Goal: Information Seeking & Learning: Learn about a topic

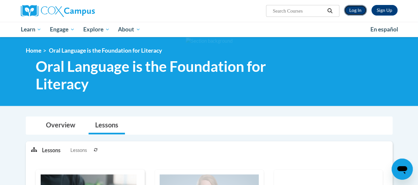
click at [355, 11] on link "Log In" at bounding box center [355, 10] width 23 height 11
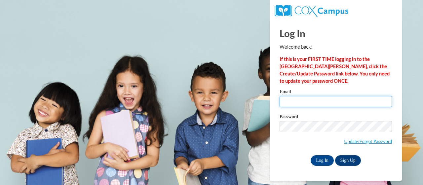
click at [291, 96] on input "Email" at bounding box center [336, 101] width 112 height 11
type input "jarred.jones114@gmail.com"
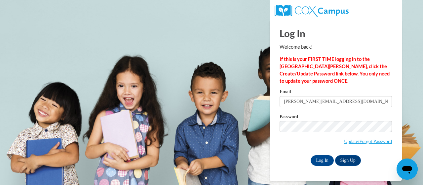
click at [322, 154] on div "Email jarred.jones114@gmail.com Password Update/Forgot Password Log In Sign Up …" at bounding box center [336, 127] width 112 height 76
click at [322, 156] on input "Log In" at bounding box center [322, 160] width 23 height 11
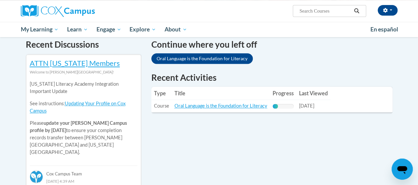
scroll to position [204, 0]
click at [229, 108] on td "Title: Oral Language is the Foundation for Literacy" at bounding box center [221, 105] width 98 height 12
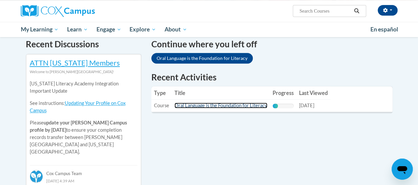
click at [229, 105] on link "Oral Language is the Foundation for Literacy" at bounding box center [220, 105] width 93 height 6
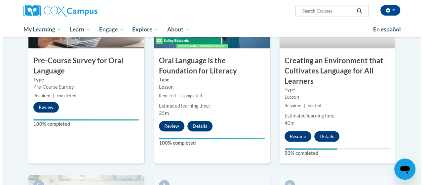
scroll to position [235, 0]
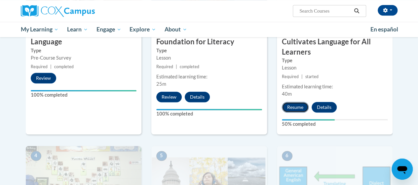
click at [296, 106] on button "Resume" at bounding box center [295, 107] width 27 height 11
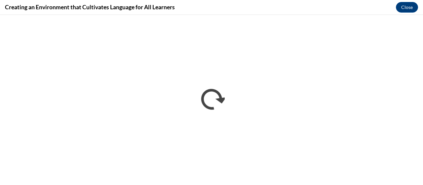
scroll to position [0, 0]
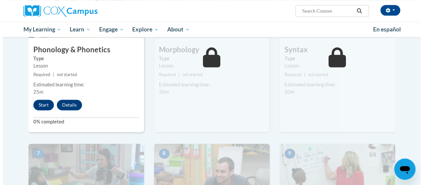
scroll to position [410, 0]
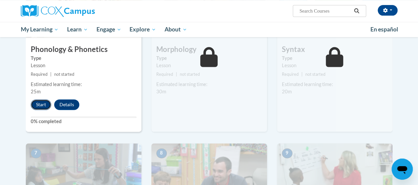
click at [36, 105] on button "Start" at bounding box center [41, 104] width 20 height 11
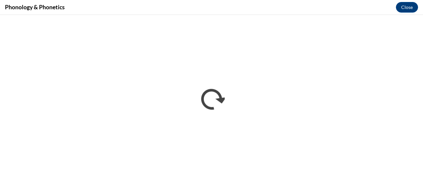
scroll to position [0, 0]
